Goal: Task Accomplishment & Management: Complete application form

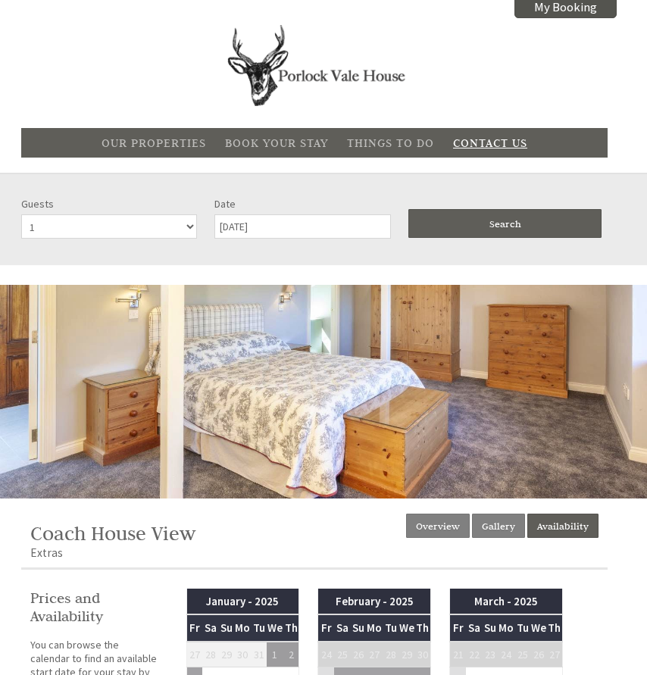
click at [476, 144] on link "Contact Us" at bounding box center [490, 143] width 74 height 14
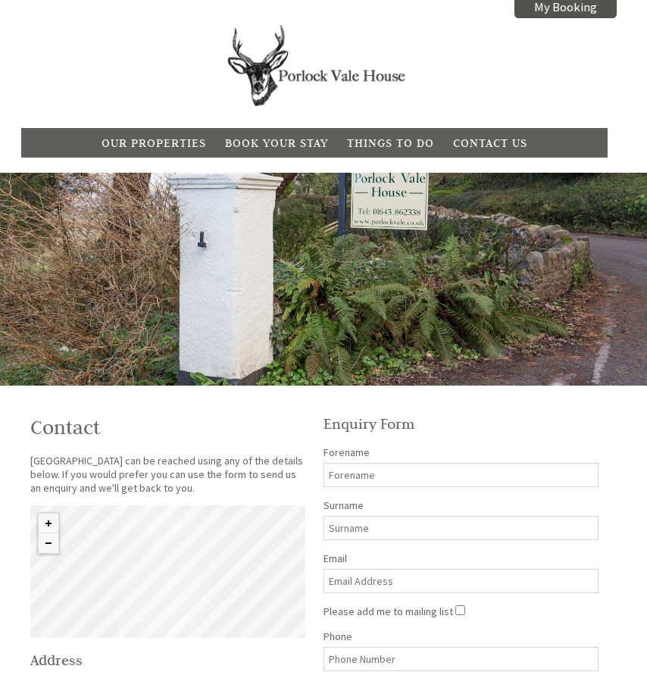
click at [365, 471] on input "Forename" at bounding box center [461, 475] width 275 height 24
type input "[PERSON_NAME]"
type input "[EMAIL_ADDRESS][DOMAIN_NAME]"
type input "07846242511"
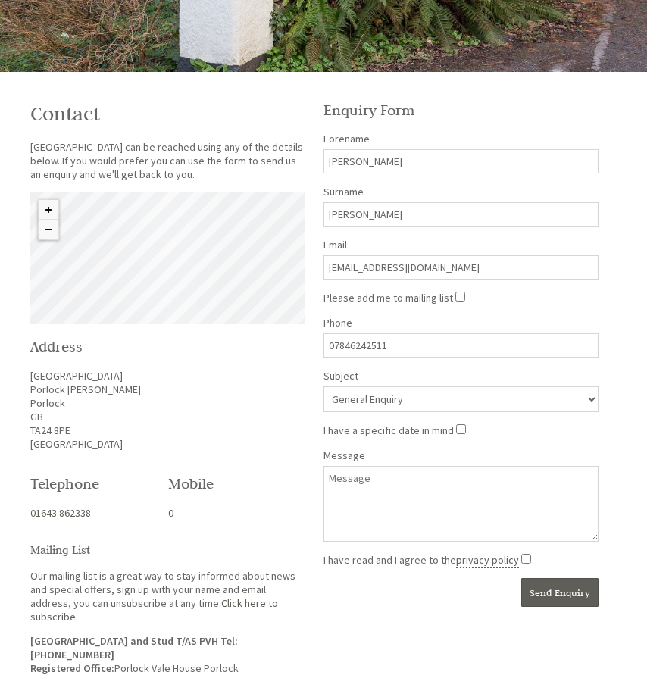
scroll to position [332, 0]
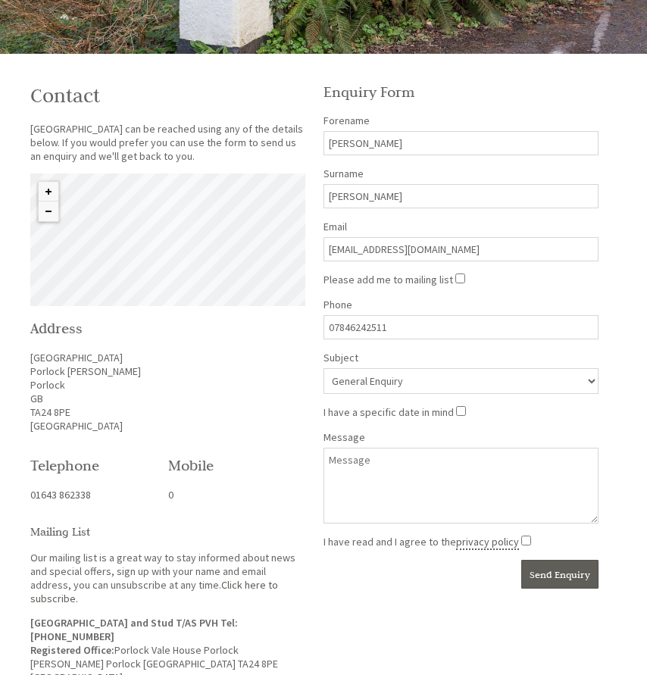
click at [383, 380] on select "General Enquiry [GEOGRAPHIC_DATA] Garden View [GEOGRAPHIC_DATA] View" at bounding box center [461, 381] width 275 height 26
select select "996"
click at [324, 368] on select "General Enquiry [GEOGRAPHIC_DATA] Garden View [GEOGRAPHIC_DATA] View" at bounding box center [461, 381] width 275 height 26
click at [456, 409] on input "I have a specific date in mind" at bounding box center [461, 411] width 10 height 10
checkbox input "true"
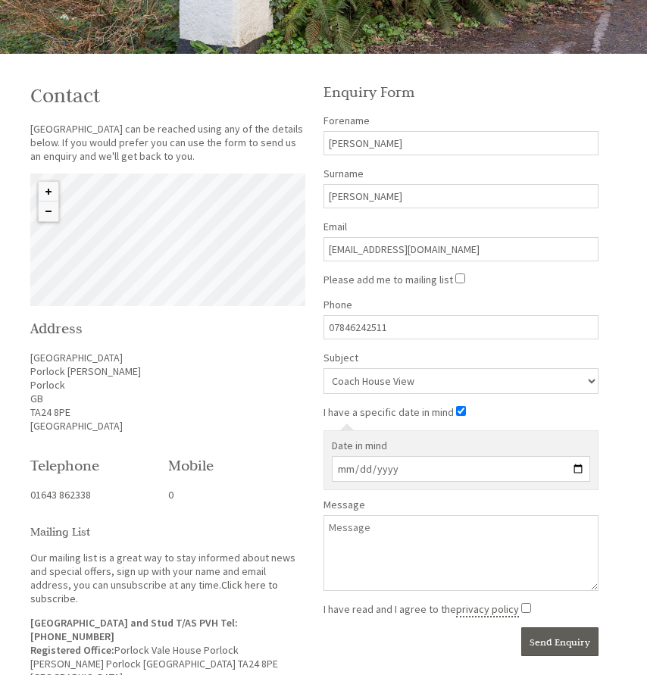
click at [353, 465] on input "Date in mind" at bounding box center [461, 469] width 258 height 26
click at [578, 467] on input "Date in mind" at bounding box center [461, 469] width 258 height 26
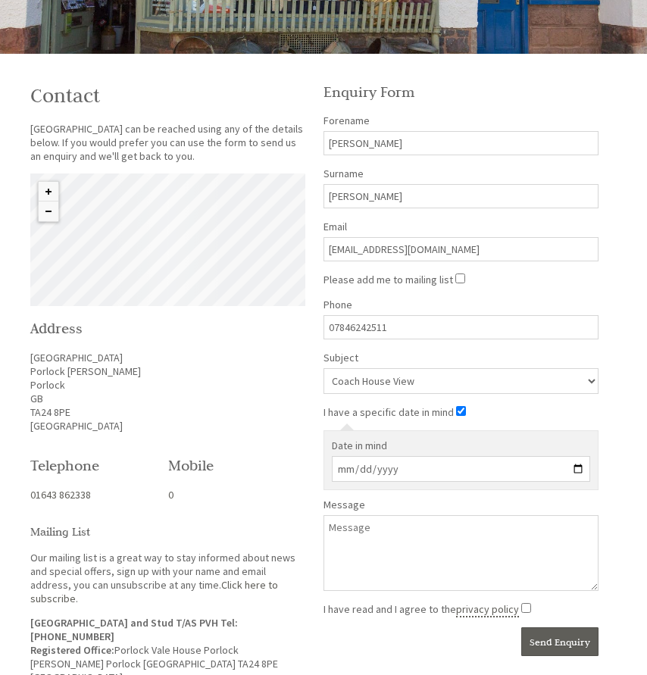
type input "[DATE]"
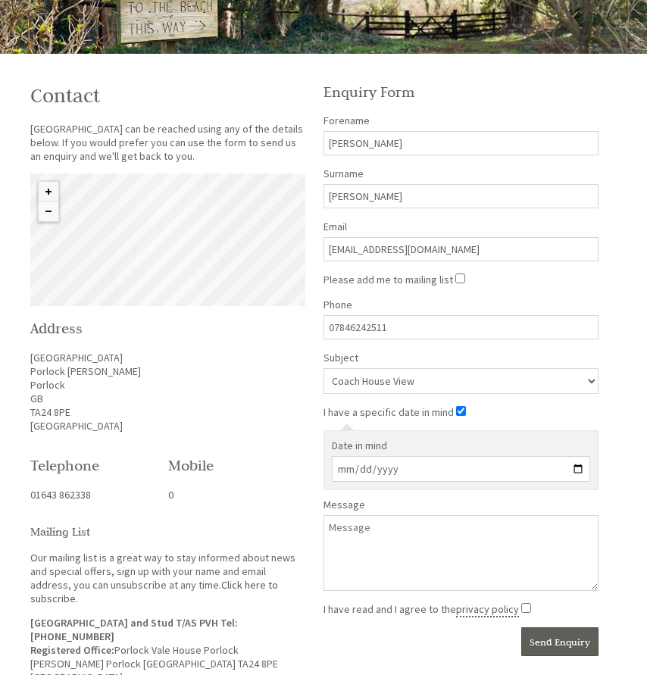
click at [344, 528] on textarea "Message" at bounding box center [461, 553] width 275 height 76
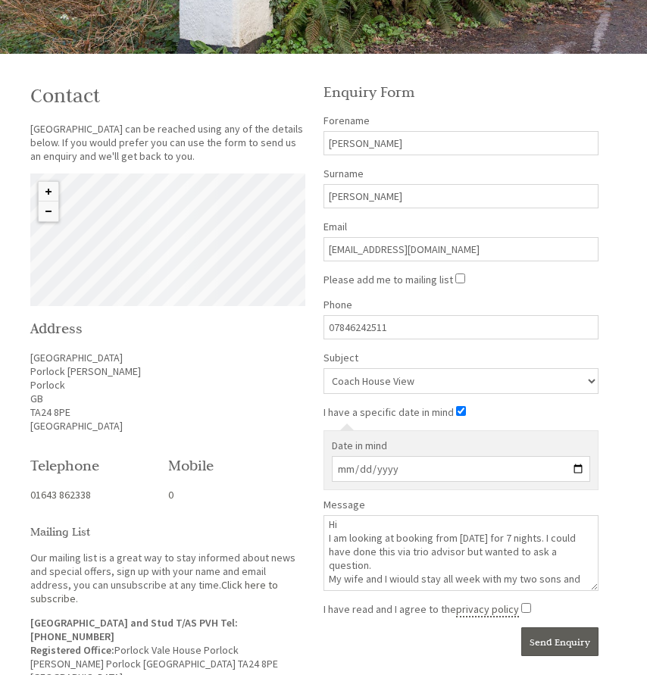
scroll to position [3, 0]
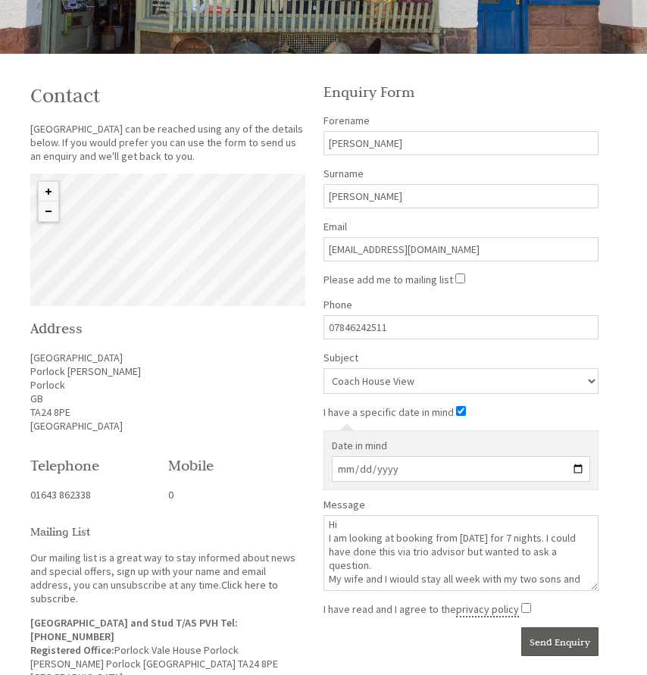
click at [398, 578] on textarea "Hi I am looking at booking from [DATE] for 7 nights. I could have done this via…" at bounding box center [461, 553] width 275 height 76
click at [576, 584] on textarea "Hi I am looking at booking from [DATE] for 7 nights. I could have done this via…" at bounding box center [461, 553] width 275 height 76
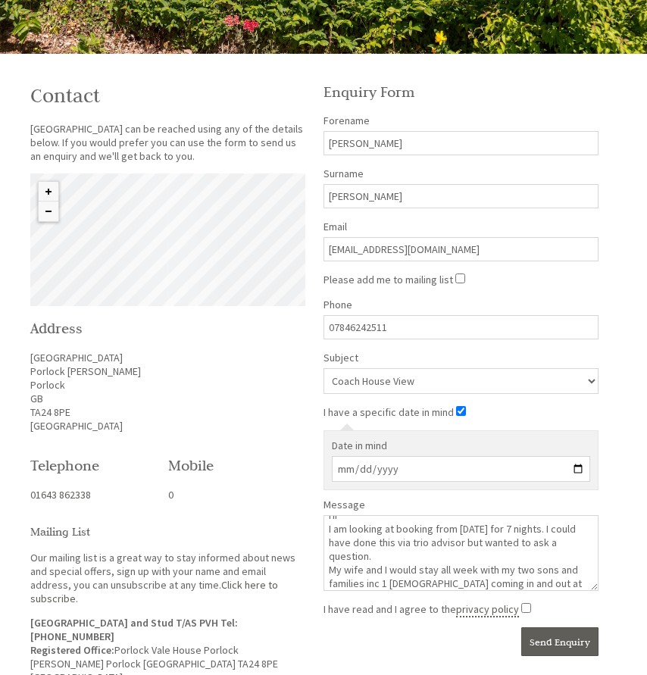
scroll to position [26, 0]
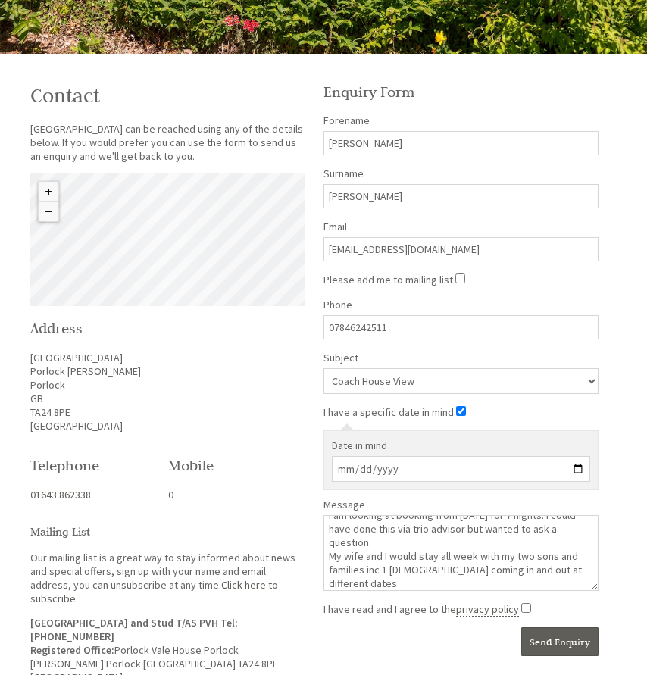
click at [385, 571] on textarea "Hi I am looking at booking from [DATE] for 7 nights. I could have done this via…" at bounding box center [461, 553] width 275 height 76
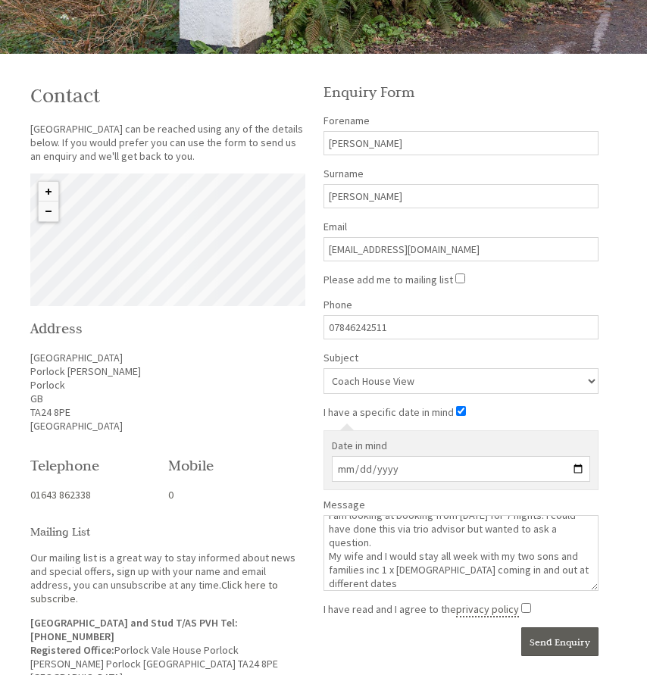
click at [354, 584] on textarea "Hi I am looking at booking from [DATE] for 7 nights. I could have done this via…" at bounding box center [461, 553] width 275 height 76
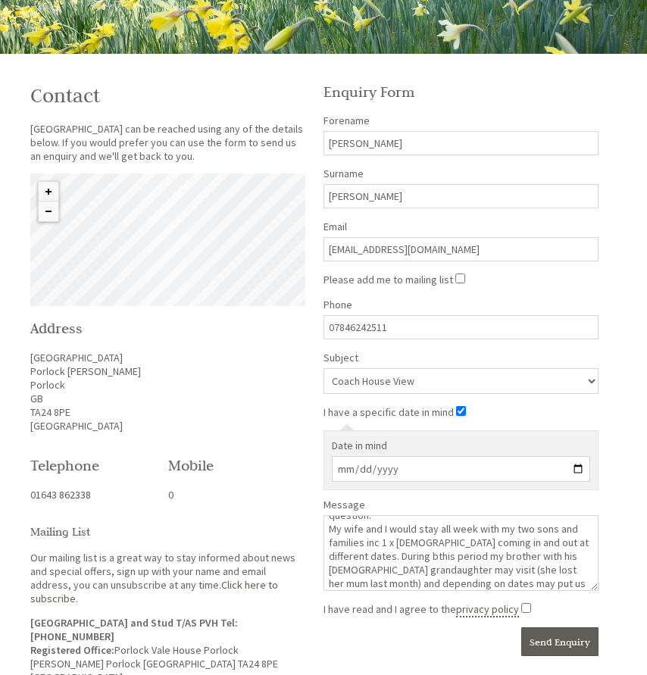
scroll to position [67, 0]
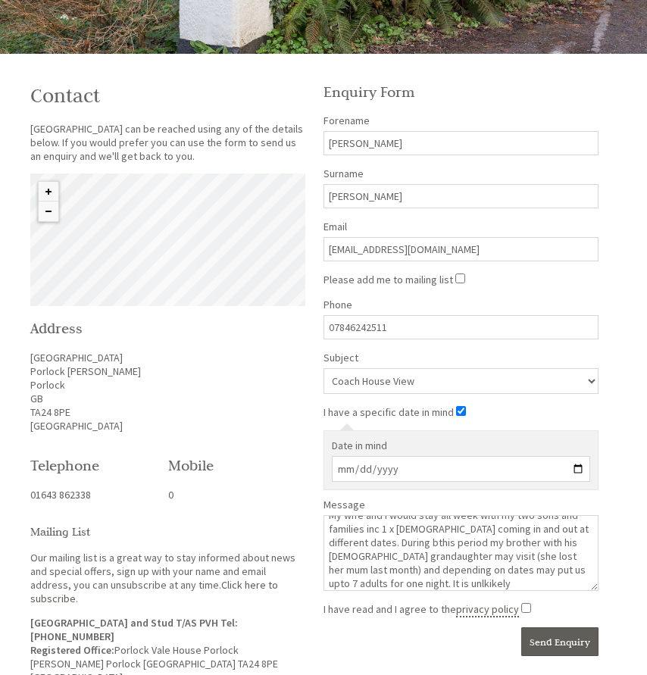
click at [393, 585] on textarea "Hi I am looking at booking from [DATE] for 7 nights. I could have done this via…" at bounding box center [461, 553] width 275 height 76
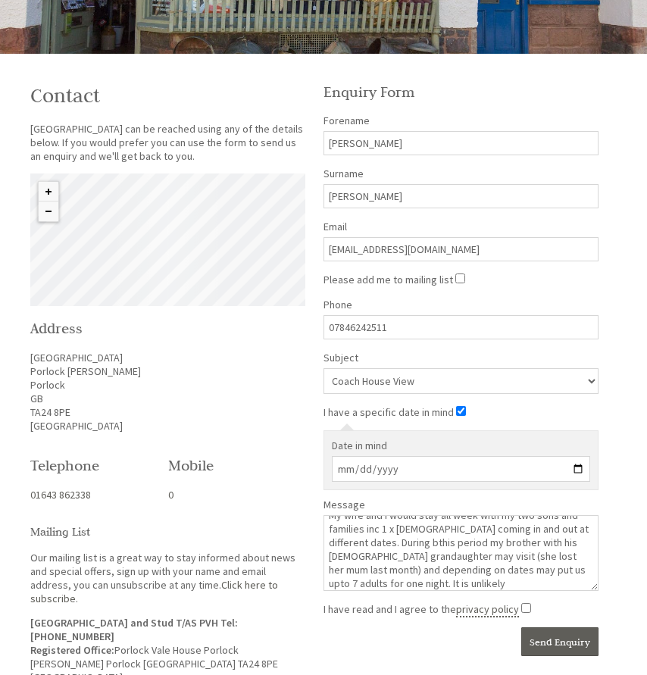
click at [415, 583] on textarea "Hi I am looking at booking from [DATE] for 7 nights. I could have done this via…" at bounding box center [461, 553] width 275 height 76
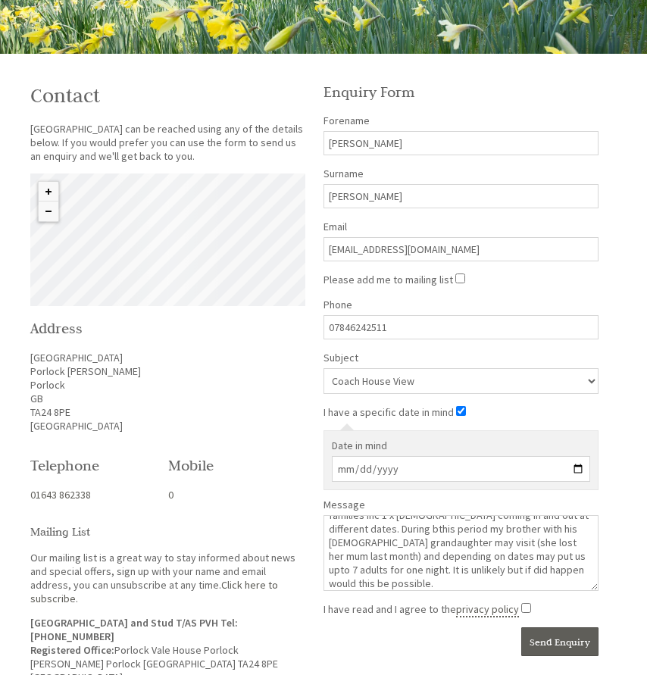
scroll to position [94, 0]
click at [376, 574] on textarea "Hi I am looking at booking from [DATE] for 7 nights. I could have done this via…" at bounding box center [461, 553] width 275 height 76
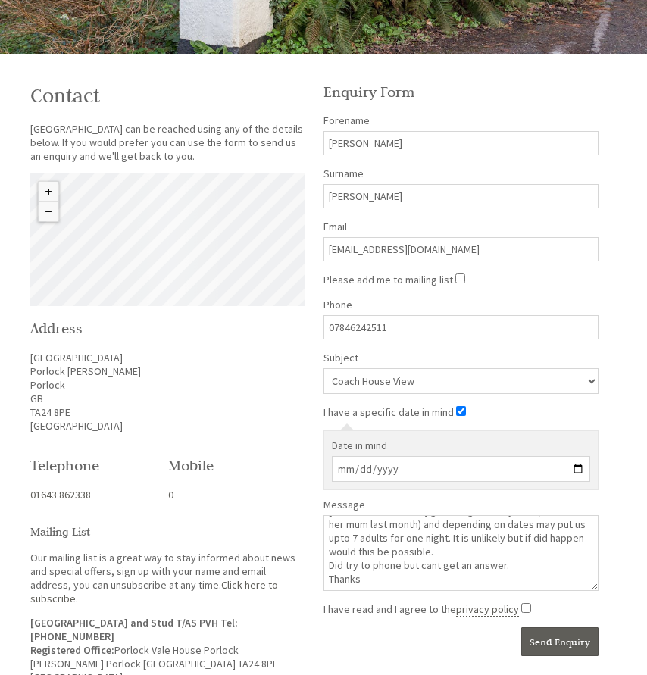
scroll to position [108, 0]
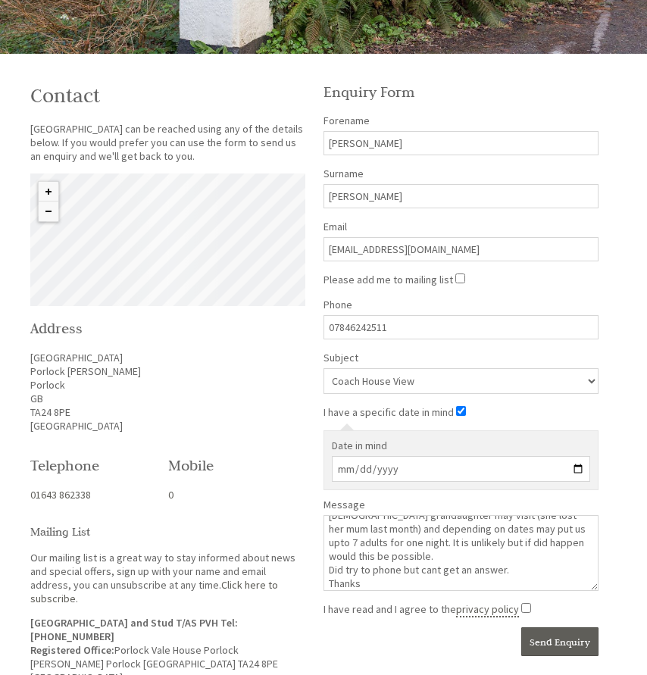
click at [368, 586] on textarea "Hi I am looking at booking from [DATE] for 7 nights. I could have done this via…" at bounding box center [461, 553] width 275 height 76
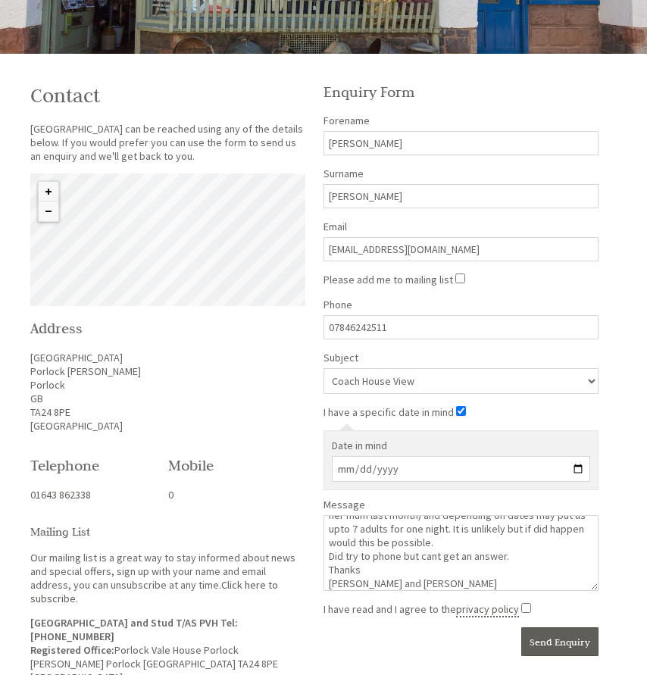
type textarea "Hi I am looking at booking from [DATE] for 7 nights. I could have done this via…"
click at [522, 606] on input "I have read and I agree to the privacy policy" at bounding box center [527, 608] width 10 height 10
checkbox input "true"
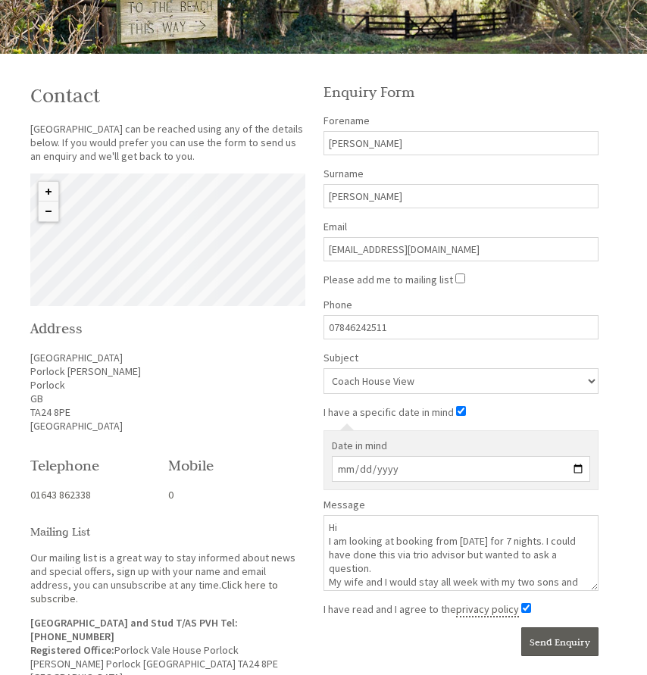
click at [453, 554] on textarea "Hi I am looking at booking from [DATE] for 7 nights. I could have done this via…" at bounding box center [461, 553] width 275 height 76
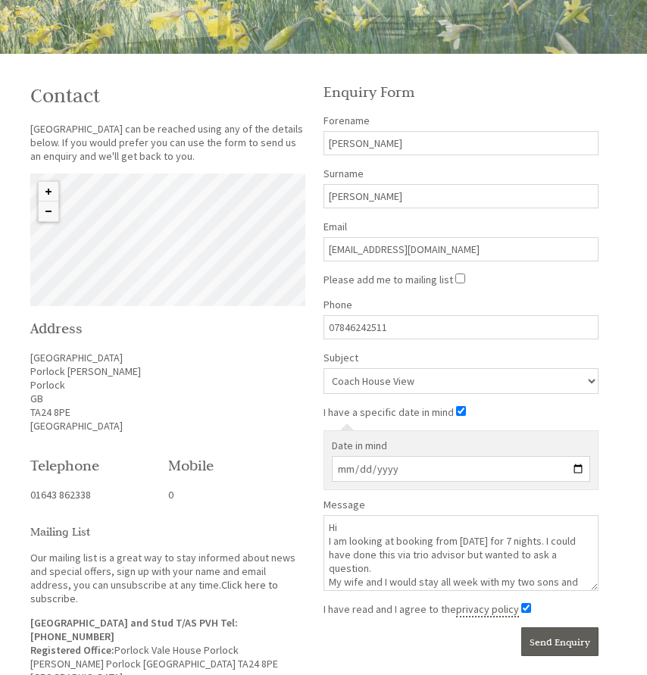
click at [489, 555] on textarea "Hi I am looking at booking from [DATE] for 7 nights. I could have done this via…" at bounding box center [461, 553] width 275 height 76
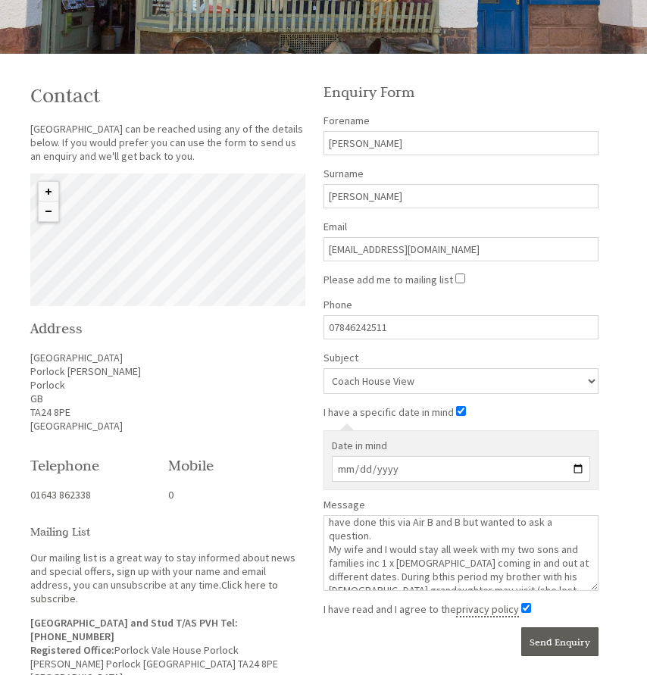
scroll to position [25, 0]
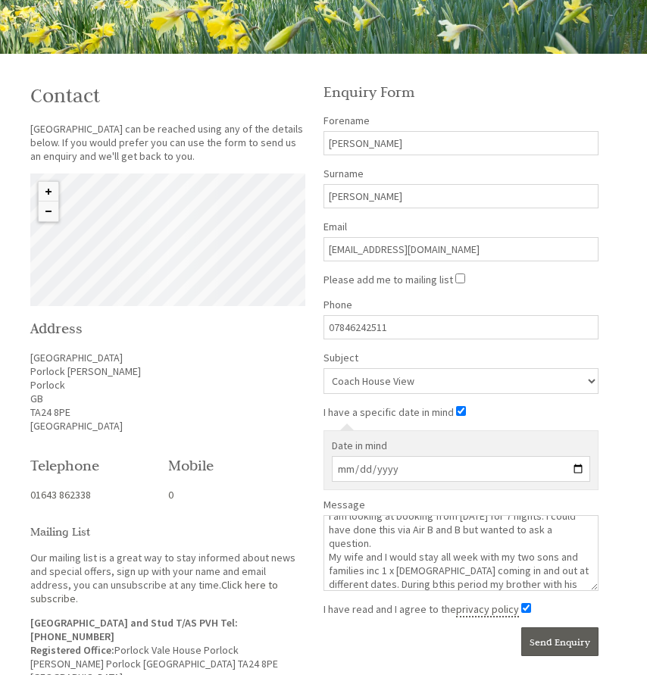
click at [395, 584] on textarea "Hi I am looking at booking from [DATE] for 7 nights. I could have done this via…" at bounding box center [461, 553] width 275 height 76
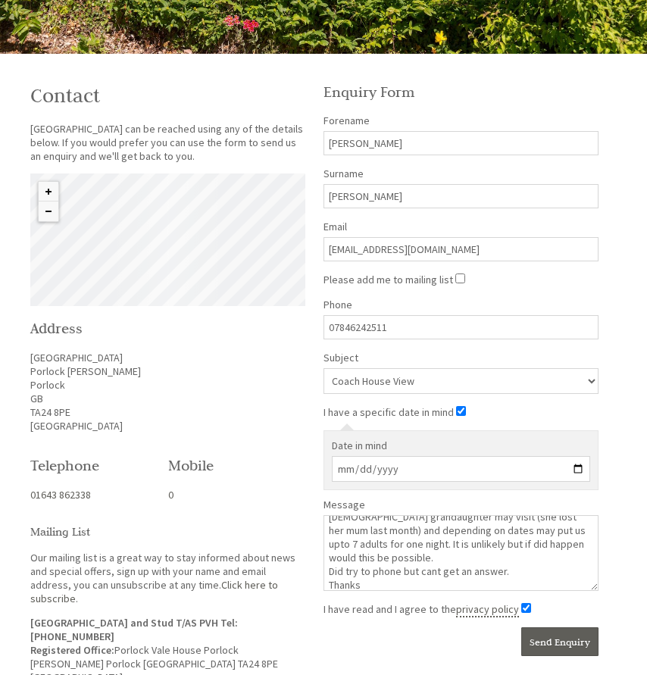
scroll to position [126, 0]
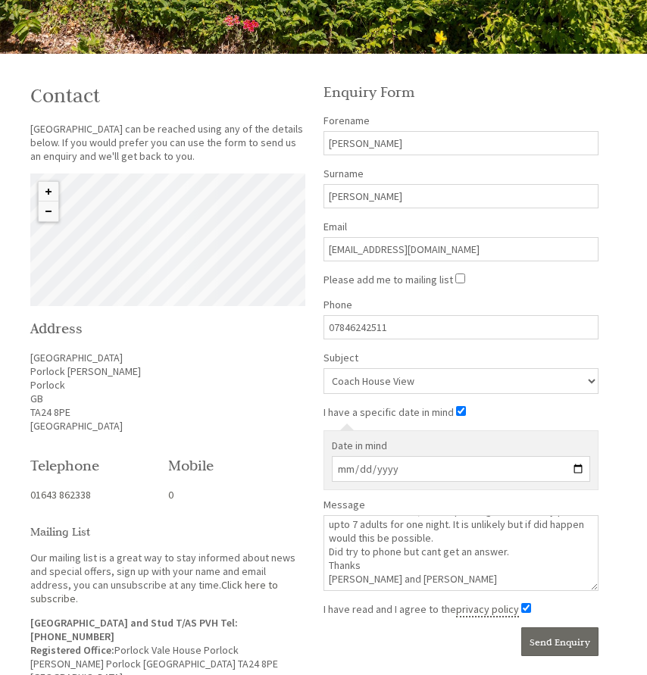
type textarea "Hi I am looking at booking from [DATE] for 7 nights. I could have done this via…"
click at [560, 641] on button "Send Enquiry" at bounding box center [560, 642] width 77 height 29
